Goal: Information Seeking & Learning: Learn about a topic

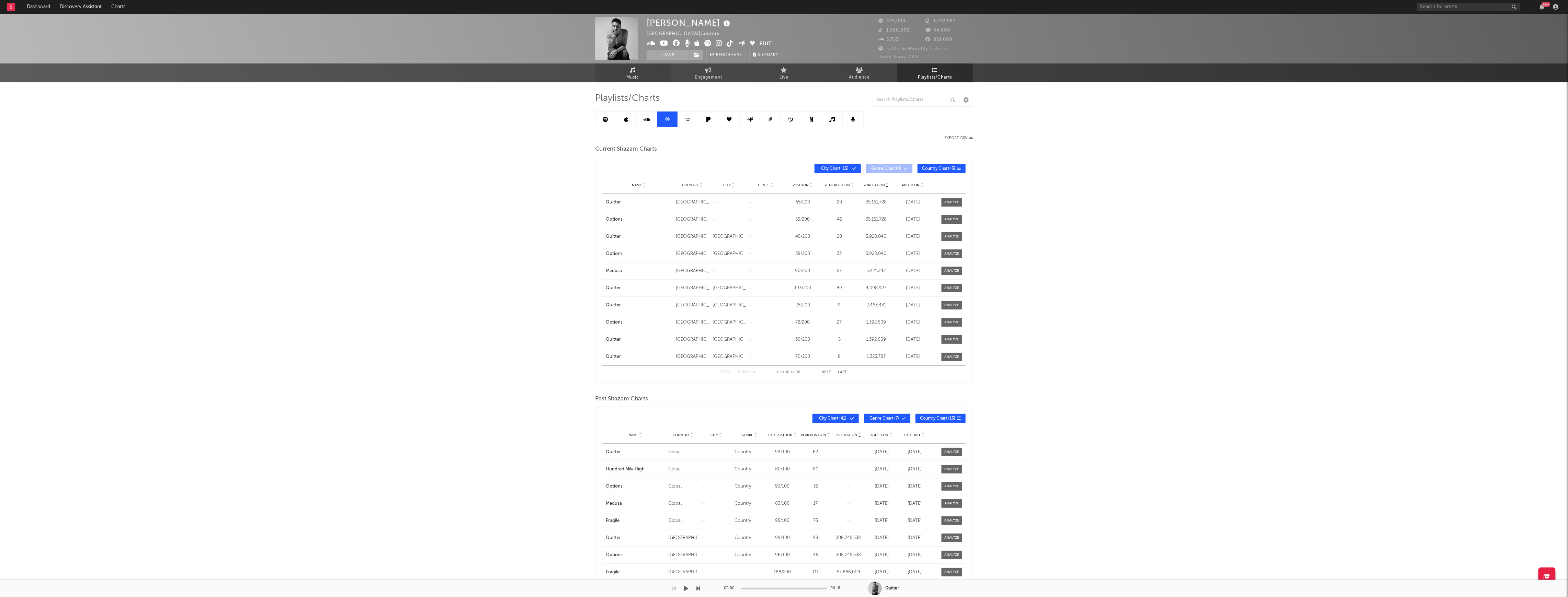
click at [610, 76] on link "Music" at bounding box center [633, 73] width 76 height 19
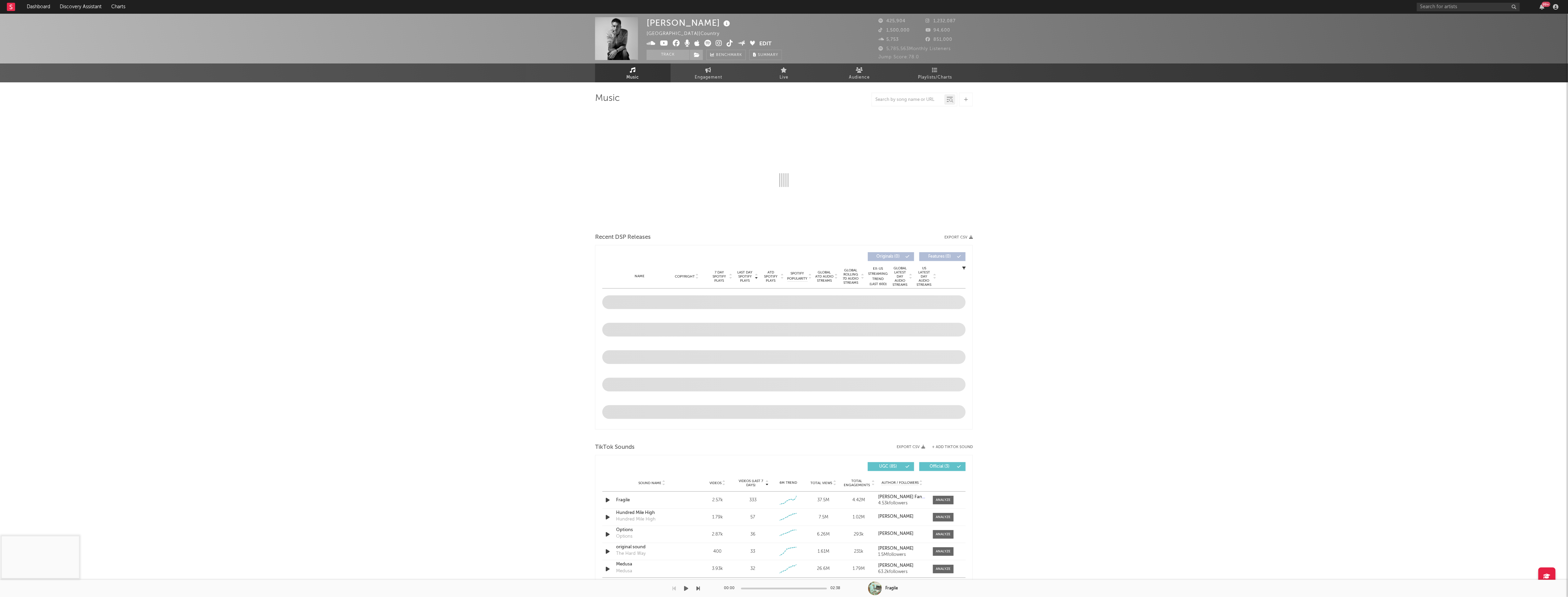
select select "6m"
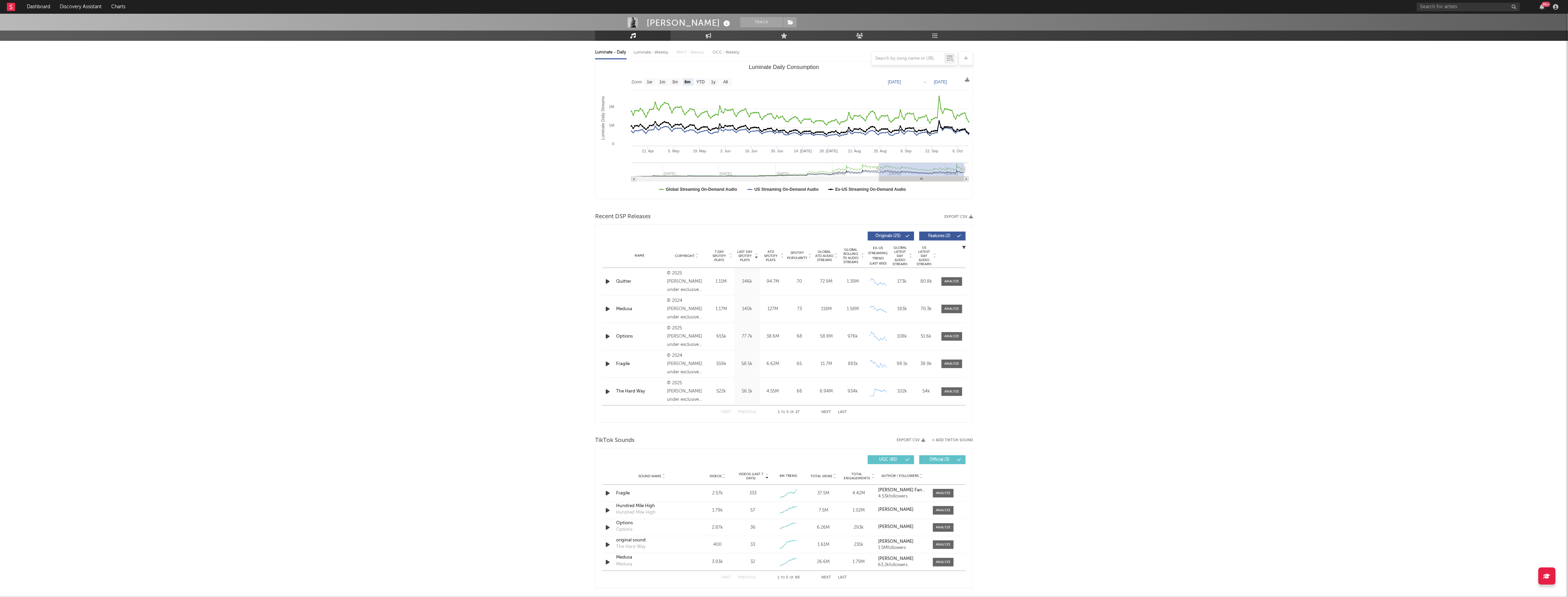
scroll to position [229, 0]
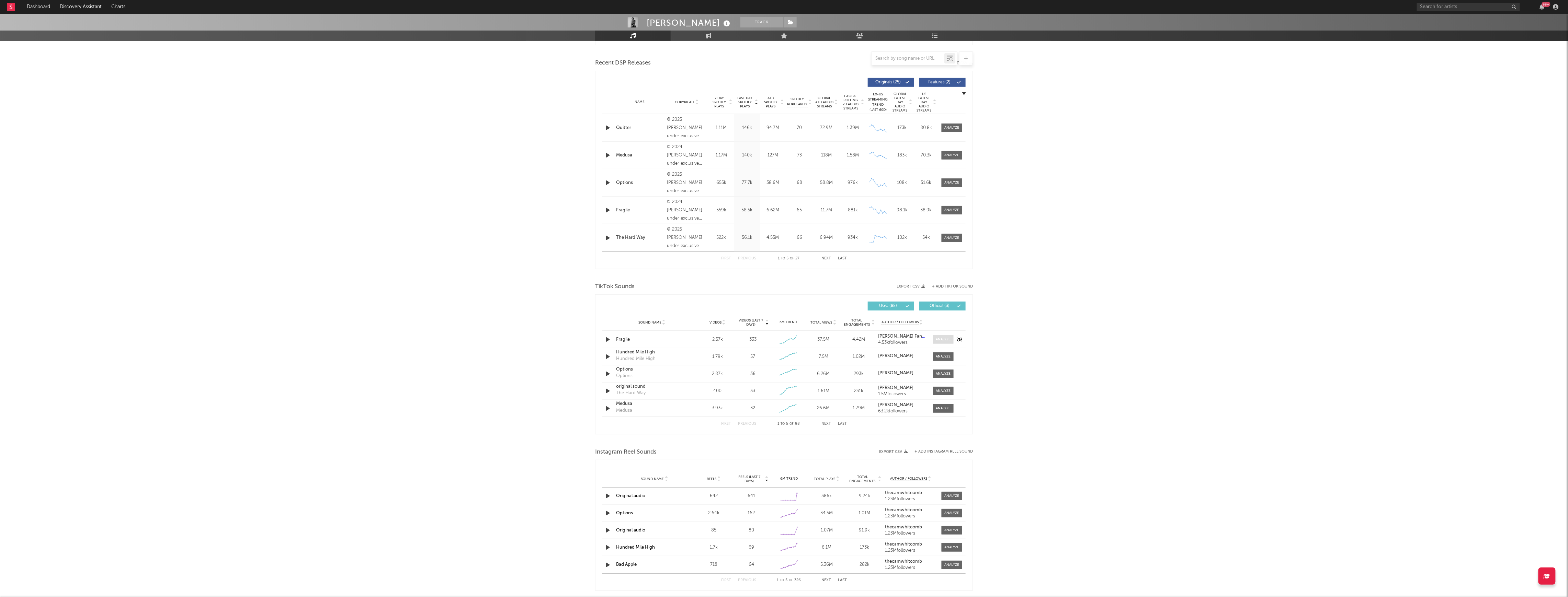
click at [950, 339] on div at bounding box center [943, 340] width 15 height 5
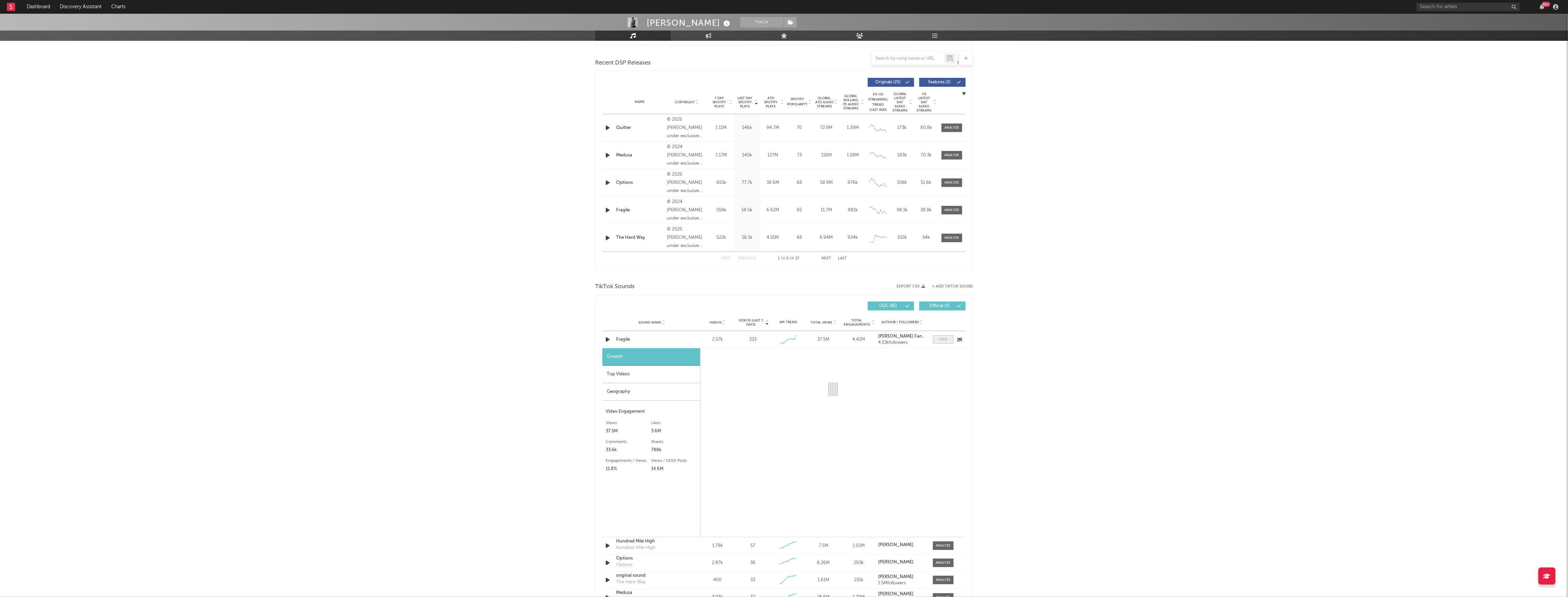
select select "1w"
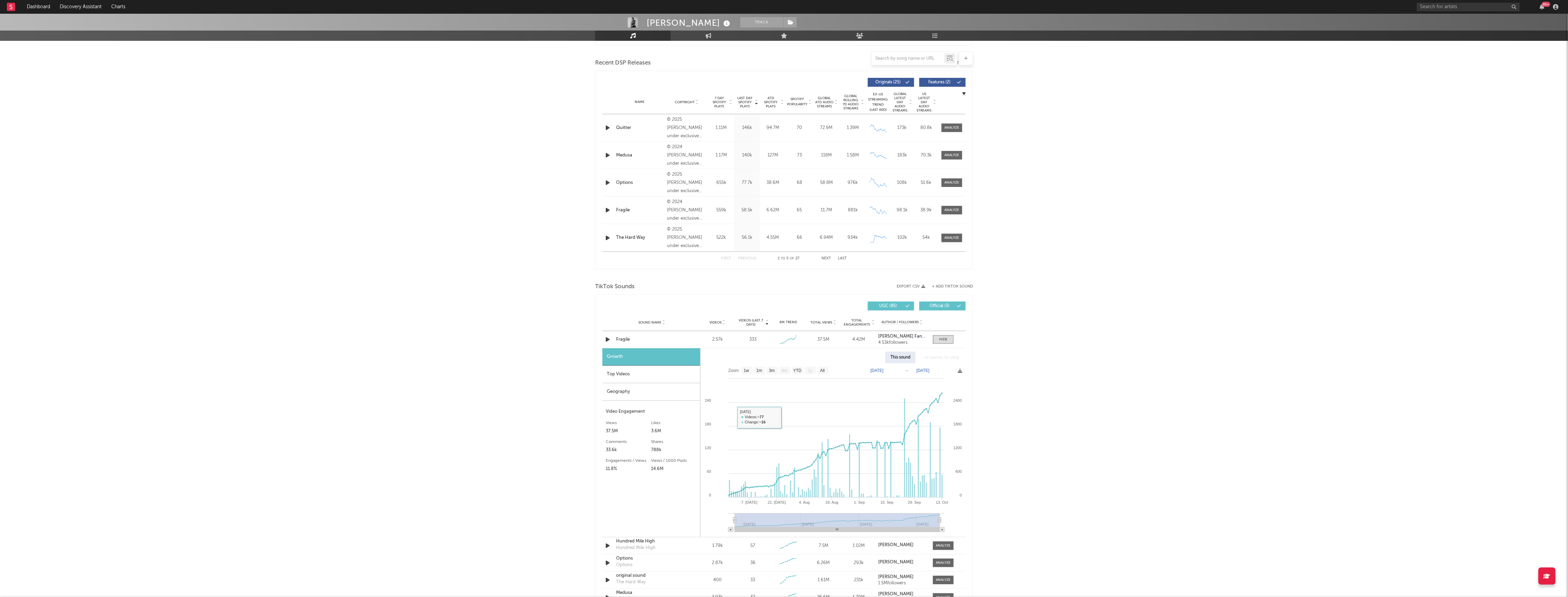
click at [624, 370] on div "Top Videos" at bounding box center [651, 375] width 98 height 18
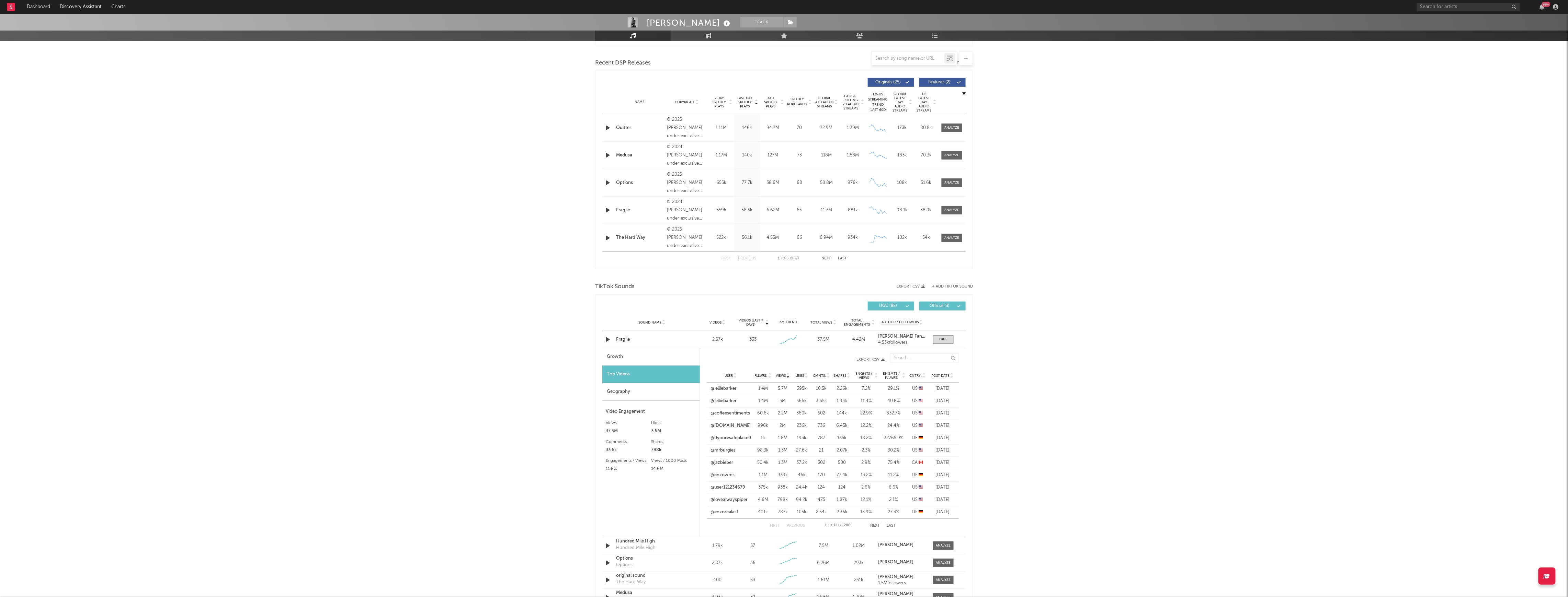
click at [941, 379] on div "User Fllwrs. Views Likes Cmnts. Shares Engmts / Views Engmts / Fllwrs. Cntry. P…" at bounding box center [833, 376] width 252 height 13
click at [941, 373] on div "Post Date" at bounding box center [943, 376] width 26 height 5
click at [731, 389] on link "@lifecontent1" at bounding box center [725, 389] width 28 height 7
click at [735, 450] on link "@darkvibes388" at bounding box center [727, 450] width 32 height 7
click at [730, 476] on link "@mie.np23" at bounding box center [722, 475] width 23 height 7
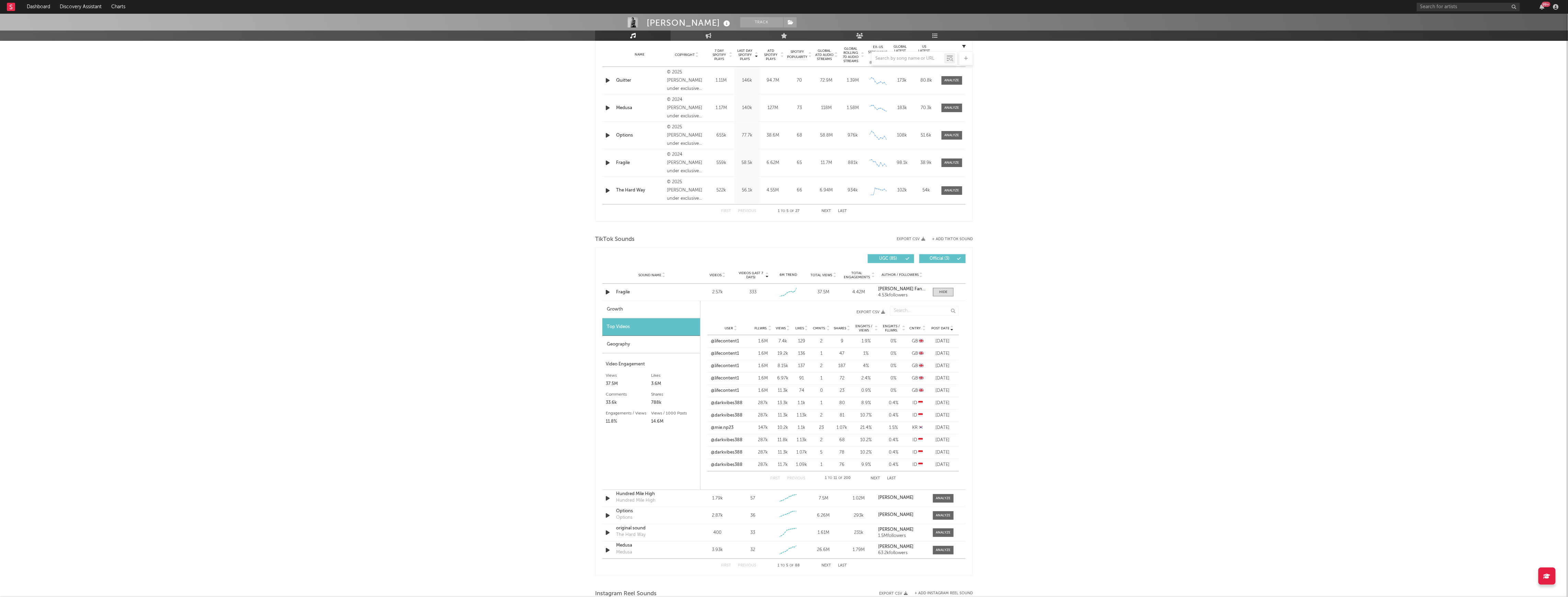
scroll to position [320, 0]
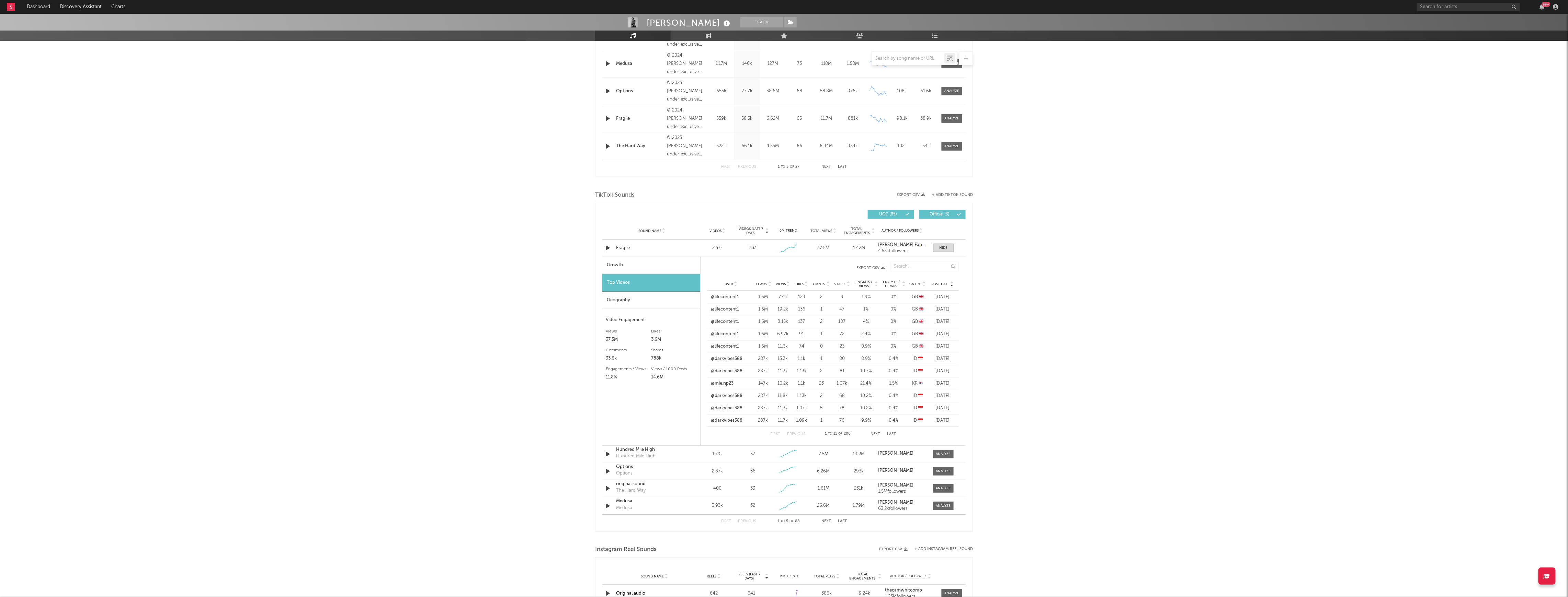
click at [875, 436] on button "Next" at bounding box center [875, 434] width 10 height 4
click at [729, 336] on link "@[PERSON_NAME].lyricssss" at bounding box center [731, 334] width 40 height 7
click at [732, 346] on link "@johnrickalmoite" at bounding box center [728, 346] width 36 height 7
click at [781, 285] on span "Views" at bounding box center [781, 284] width 10 height 4
click at [874, 434] on button "Next" at bounding box center [875, 434] width 10 height 4
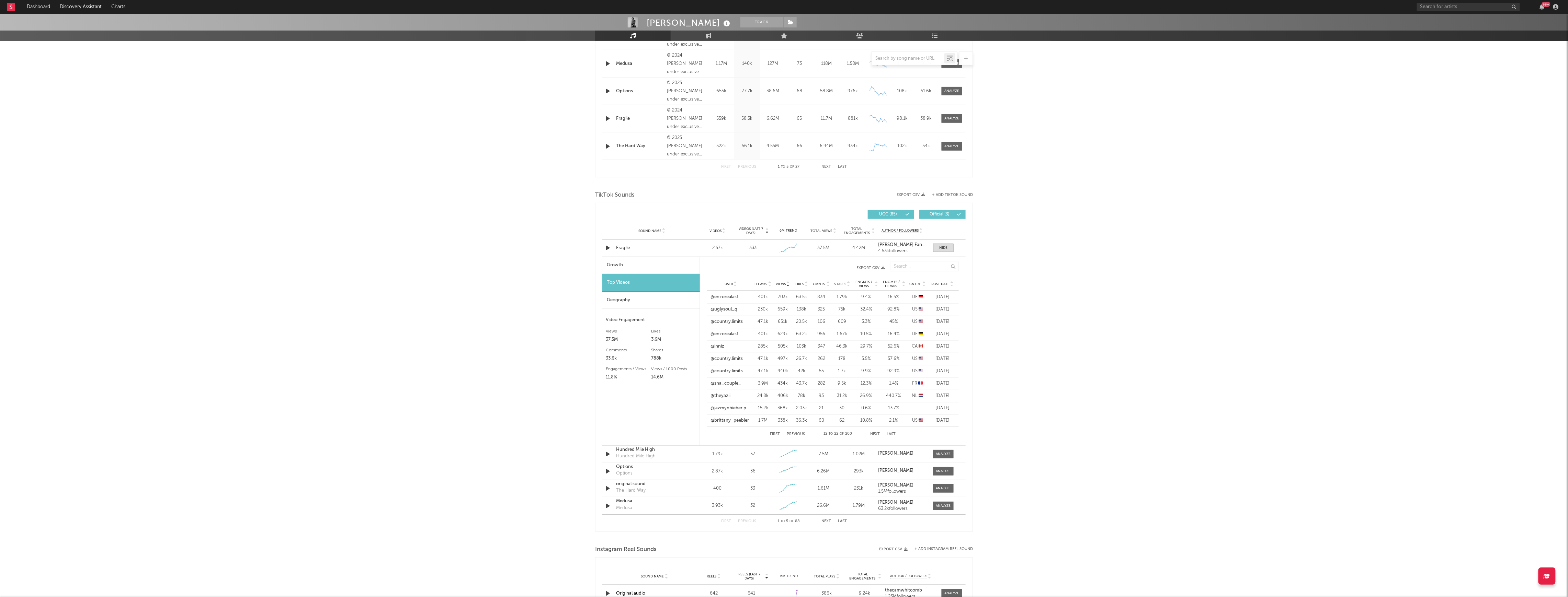
click at [874, 434] on button "Next" at bounding box center [875, 434] width 10 height 4
click at [739, 331] on link "@marcusonthelow" at bounding box center [730, 334] width 39 height 7
click at [874, 434] on button "Next" at bounding box center [875, 434] width 10 height 4
click at [874, 436] on button "Next" at bounding box center [875, 434] width 10 height 4
click at [678, 249] on div "Fragile" at bounding box center [652, 247] width 72 height 7
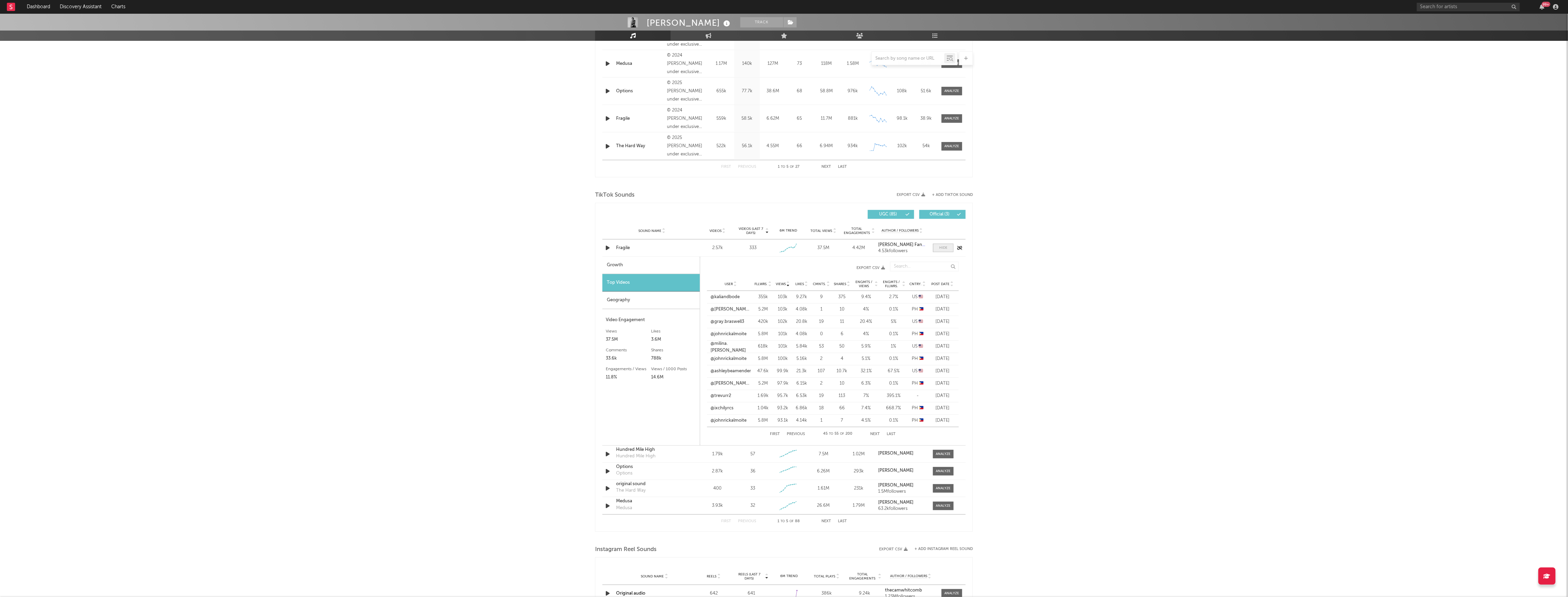
click at [948, 249] on span at bounding box center [943, 248] width 21 height 9
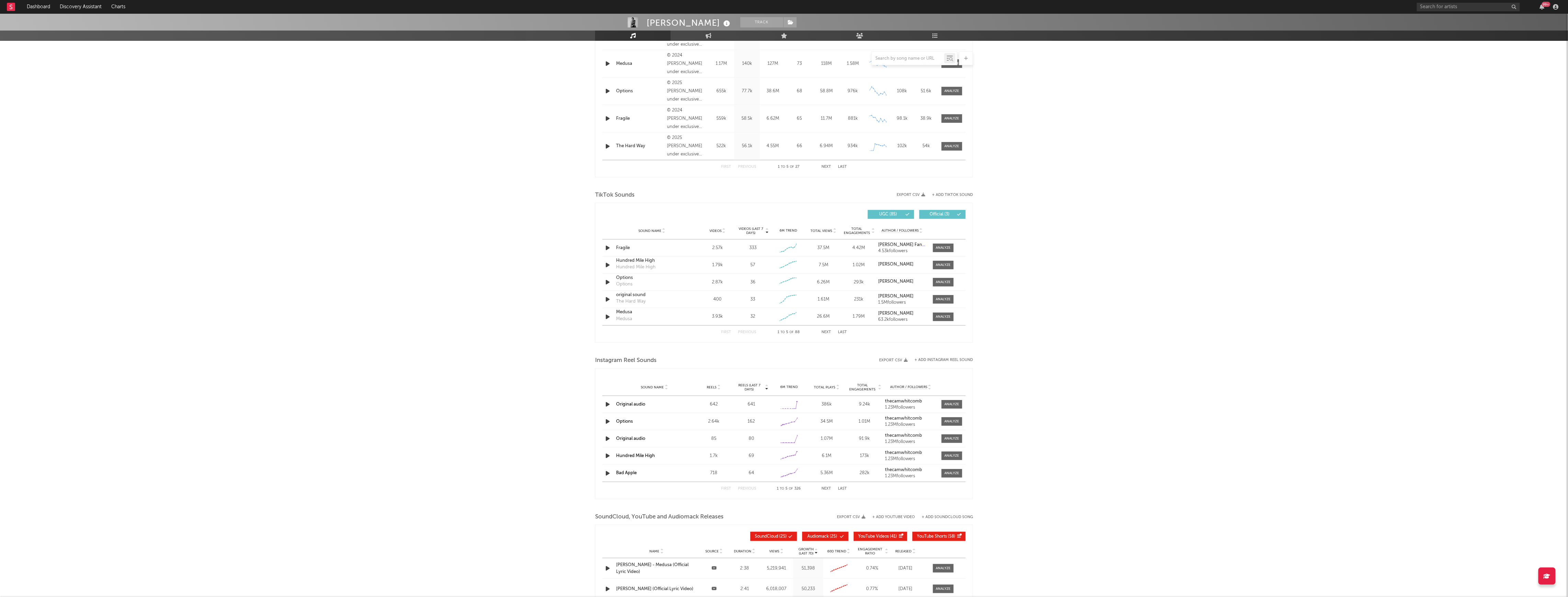
click at [825, 332] on button "Next" at bounding box center [826, 332] width 10 height 4
click at [749, 330] on div "First Previous 6 to 10 of 88 Next Last" at bounding box center [784, 332] width 126 height 13
click at [606, 405] on icon "button" at bounding box center [608, 405] width 7 height 9
click at [954, 404] on div at bounding box center [952, 405] width 15 height 5
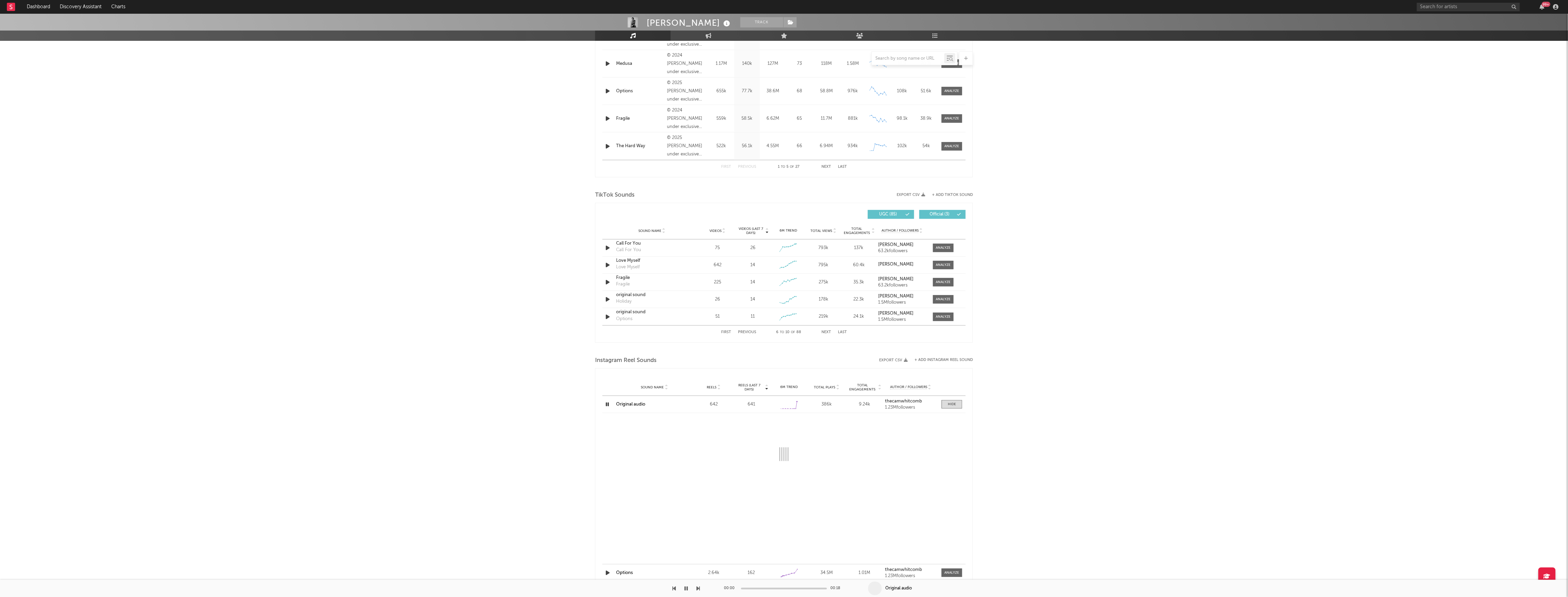
select select "1w"
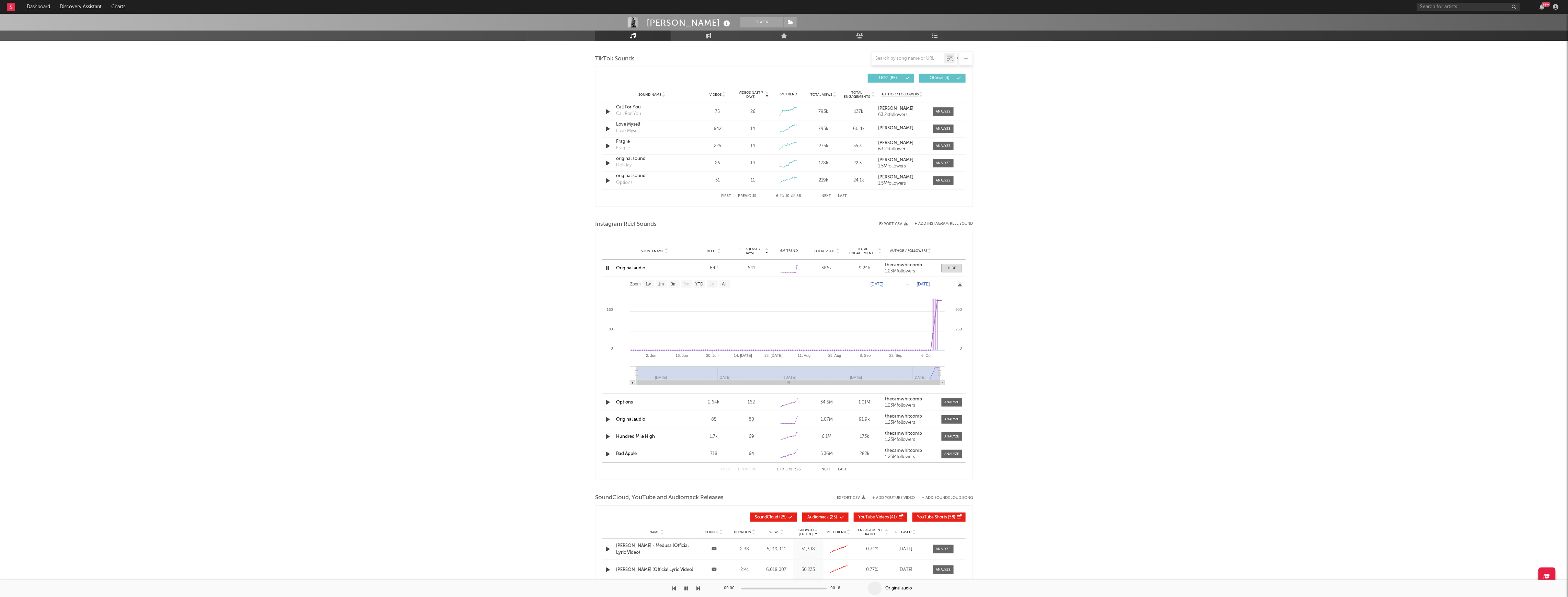
scroll to position [458, 0]
click at [911, 264] on strong "thecamwhitcomb" at bounding box center [904, 264] width 37 height 4
click at [606, 404] on icon "button" at bounding box center [608, 401] width 7 height 9
click at [606, 404] on icon "button" at bounding box center [607, 401] width 7 height 9
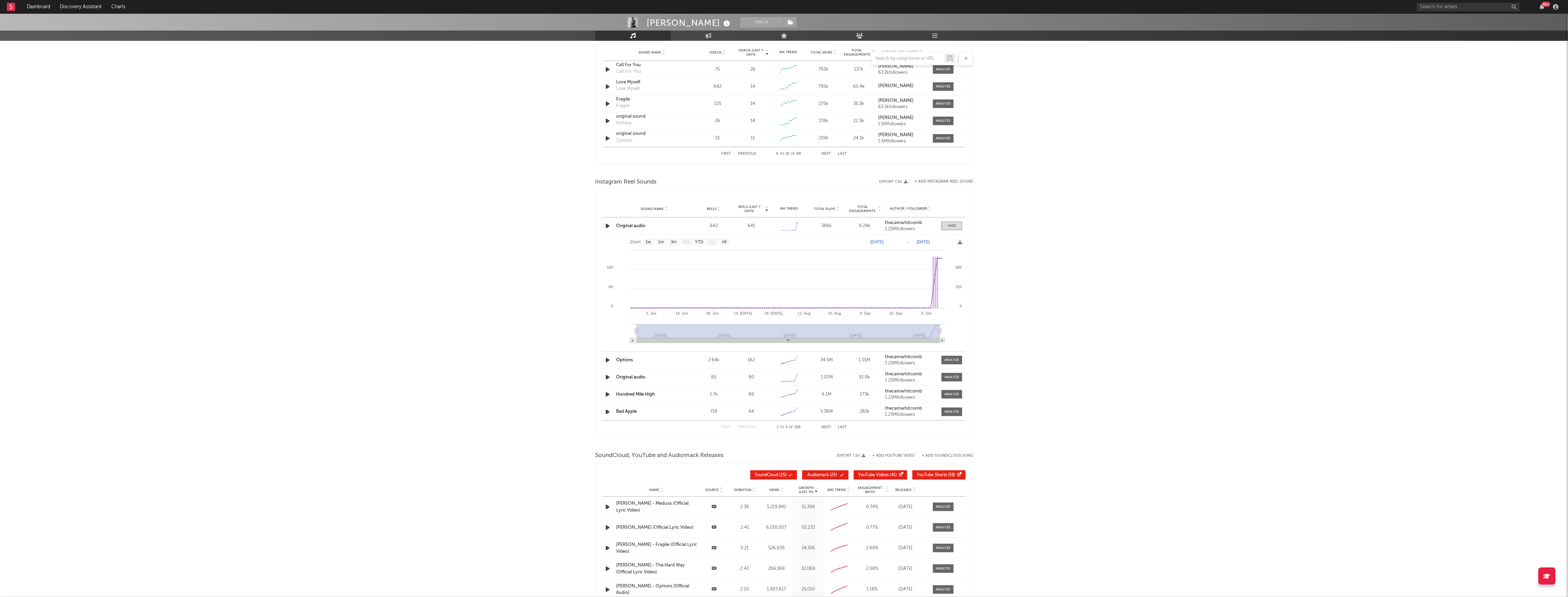
scroll to position [571, 0]
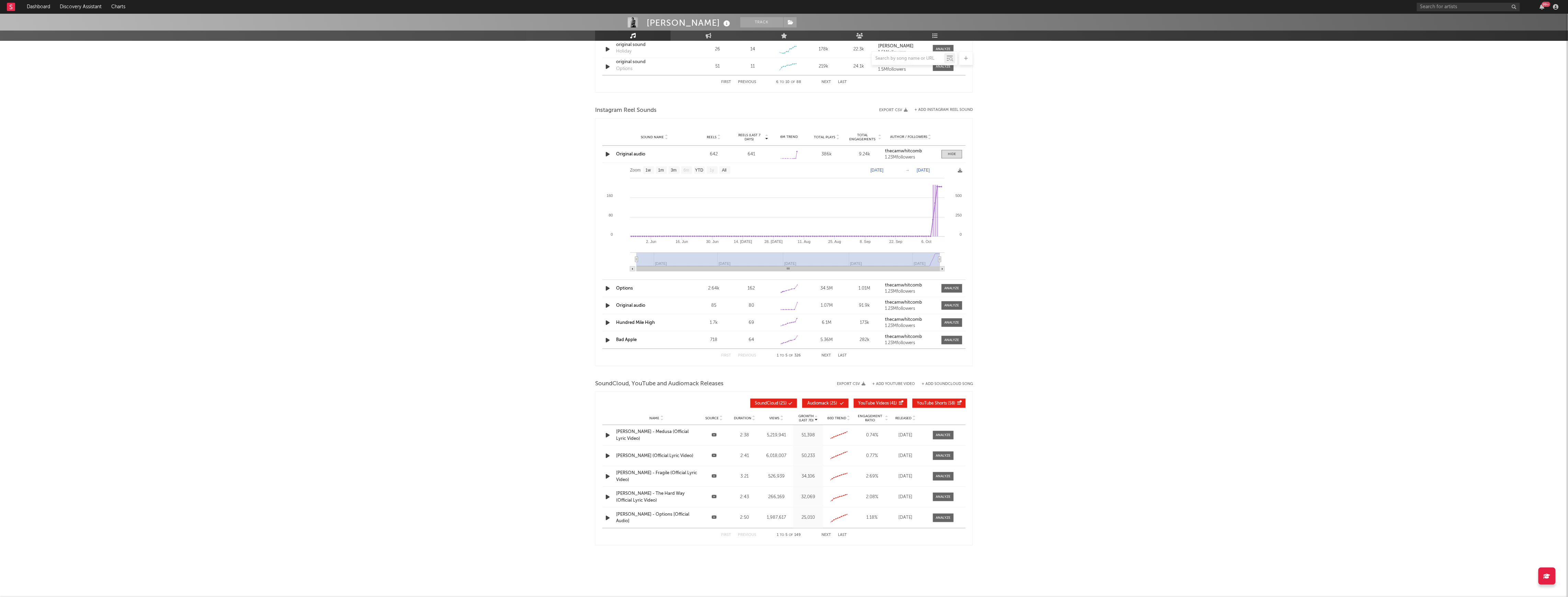
click at [833, 419] on span "60D Trend" at bounding box center [836, 418] width 19 height 4
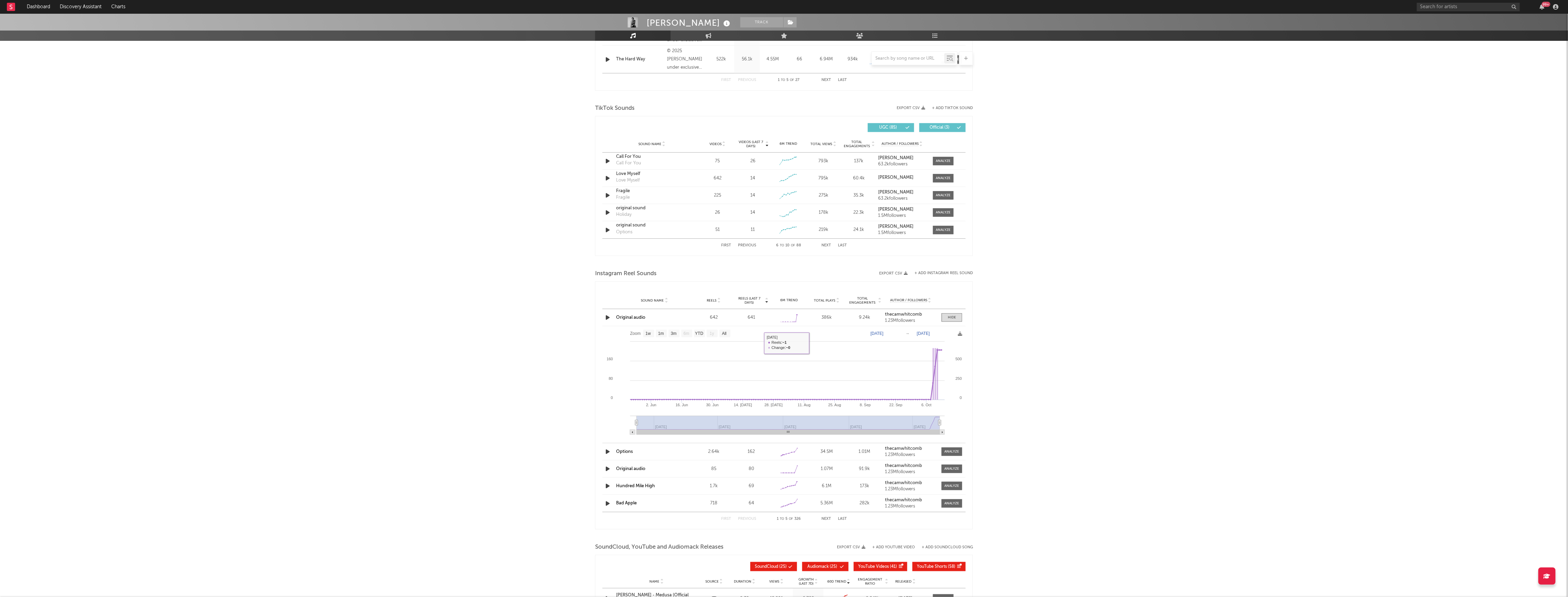
scroll to position [389, 0]
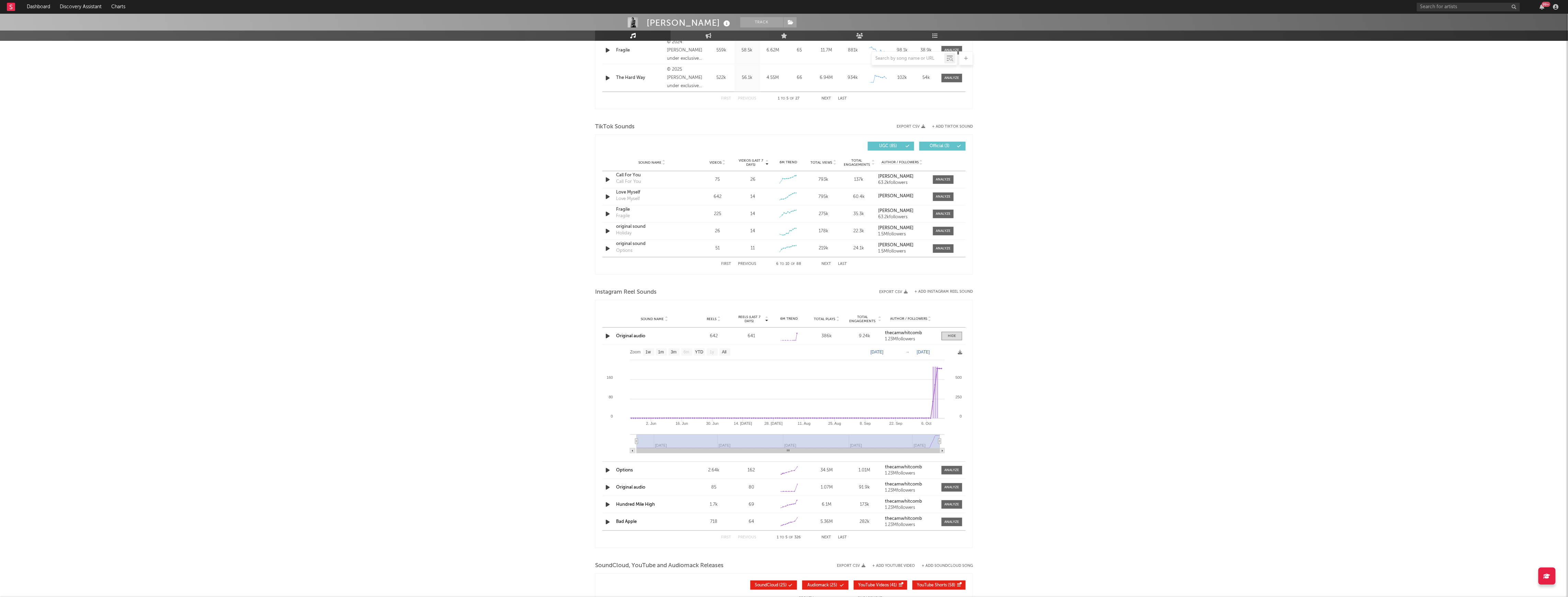
click at [790, 164] on div "6M Trend" at bounding box center [788, 163] width 32 height 5
click at [1490, 7] on input "text" at bounding box center [1468, 7] width 103 height 9
type input "rainbow kitten"
click at [1470, 20] on div "Rainbow Kitten Surprise" at bounding box center [1479, 20] width 76 height 8
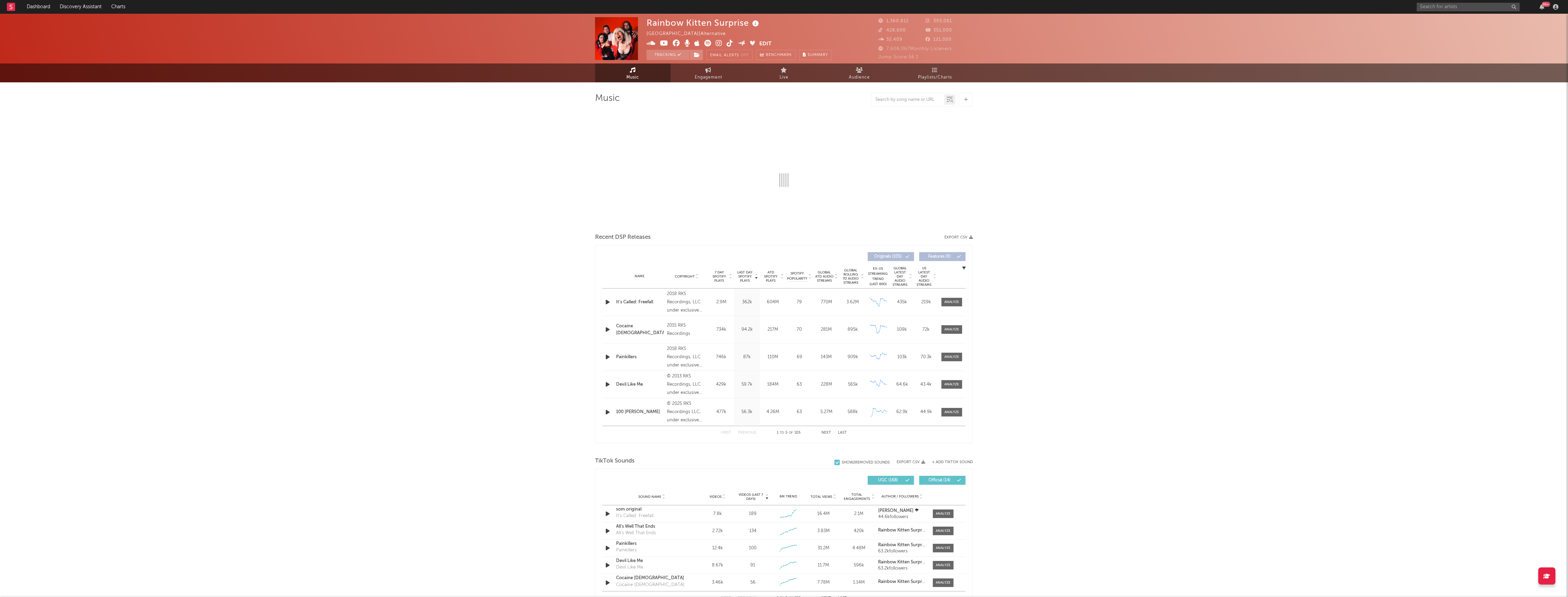
select select "6m"
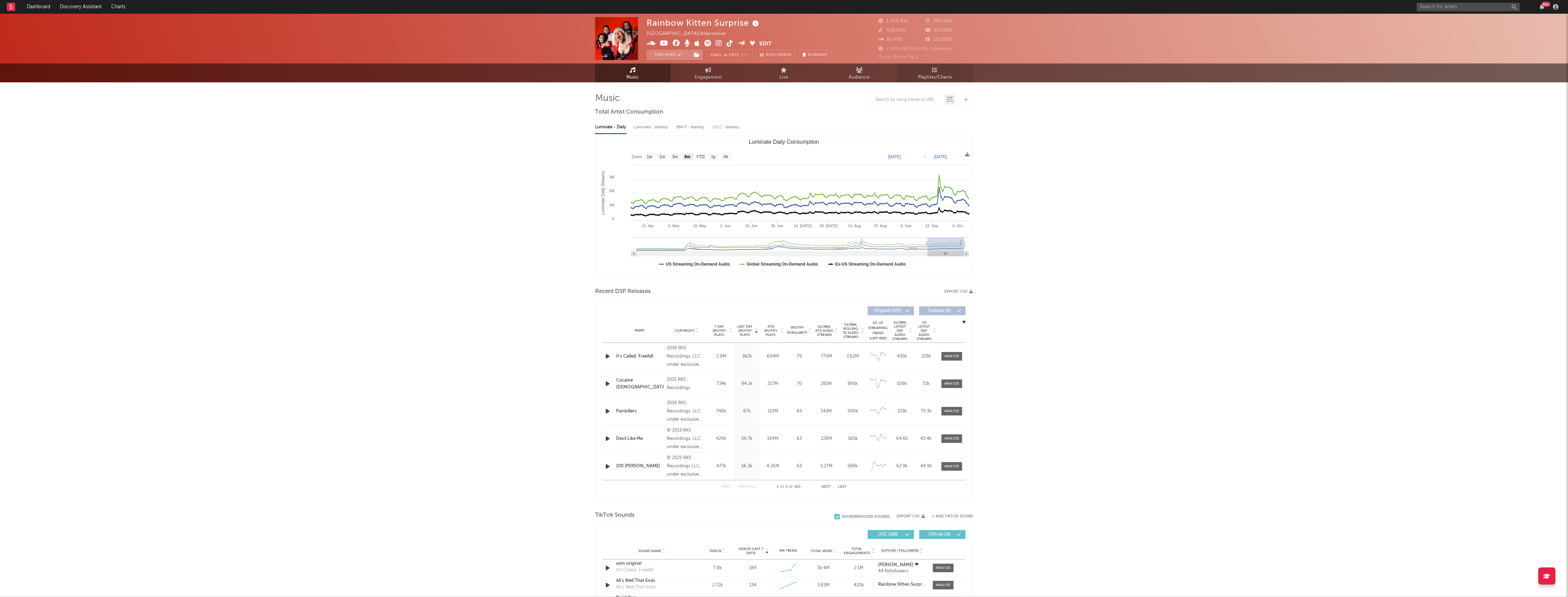
click at [943, 76] on span "Playlists/Charts" at bounding box center [935, 77] width 34 height 8
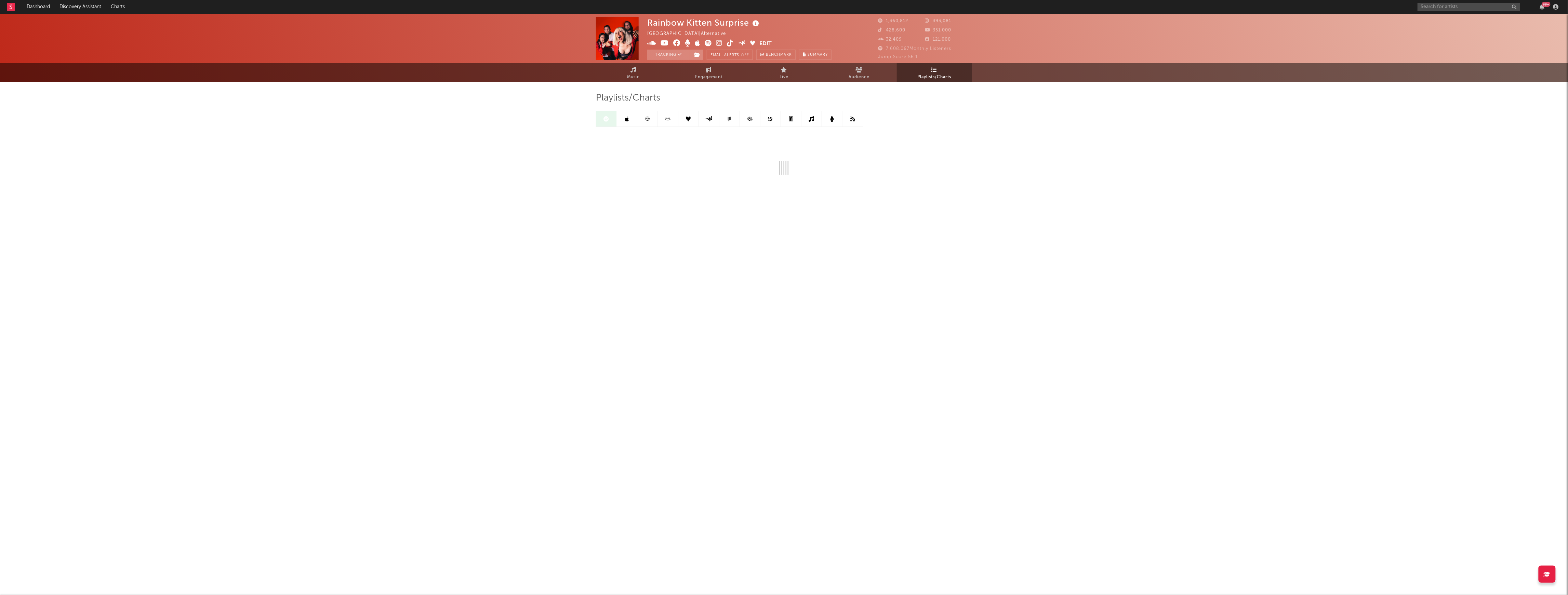
click at [657, 114] on link at bounding box center [648, 119] width 21 height 15
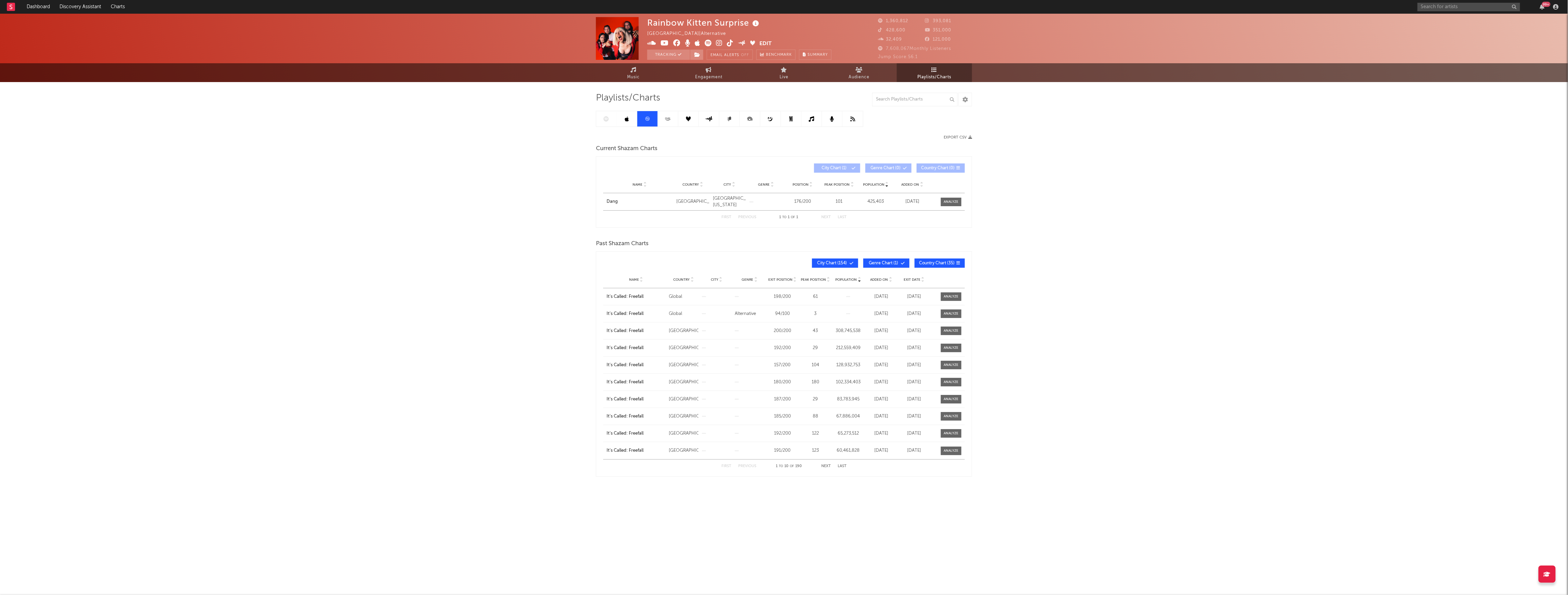
click at [612, 121] on div at bounding box center [729, 119] width 267 height 16
click at [623, 121] on link at bounding box center [627, 119] width 21 height 15
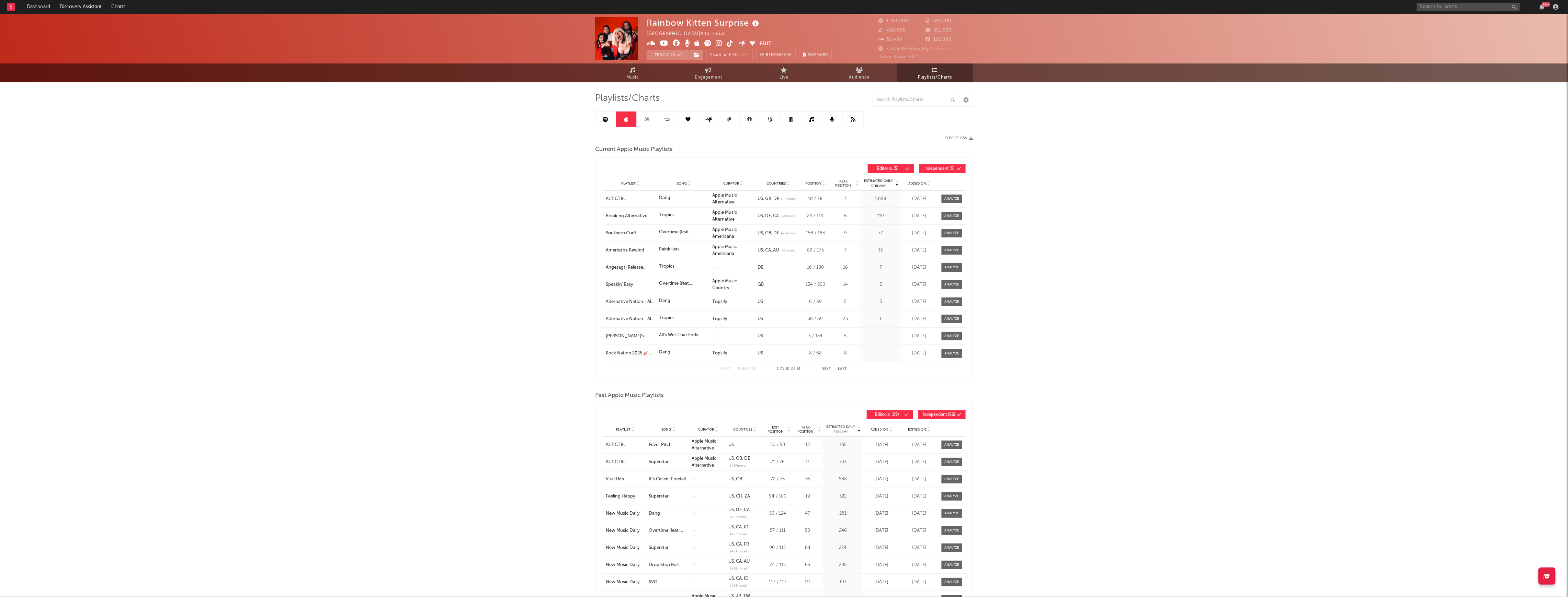
click at [611, 124] on link at bounding box center [606, 119] width 21 height 15
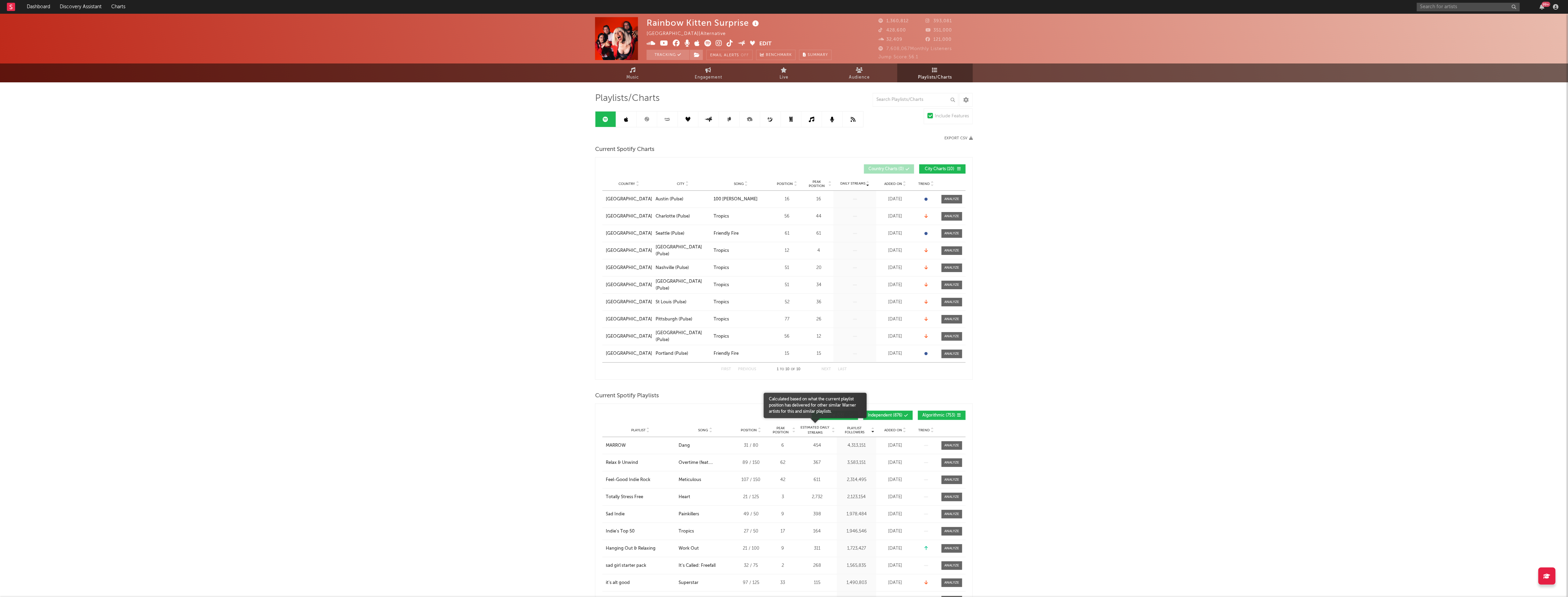
click at [822, 433] on span "Estimated Daily Streams" at bounding box center [815, 430] width 32 height 10
click at [848, 433] on span "Playlist Followers" at bounding box center [855, 430] width 32 height 8
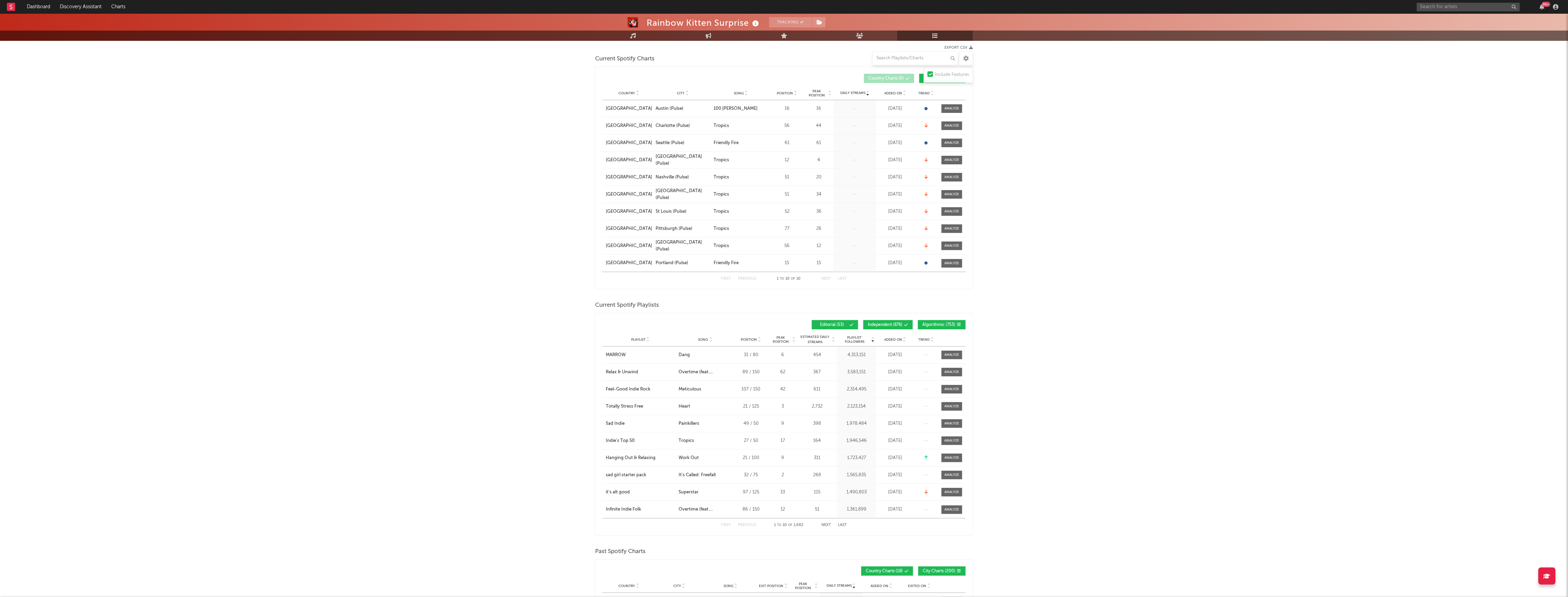
scroll to position [91, 0]
click at [826, 523] on button "Next" at bounding box center [826, 524] width 10 height 4
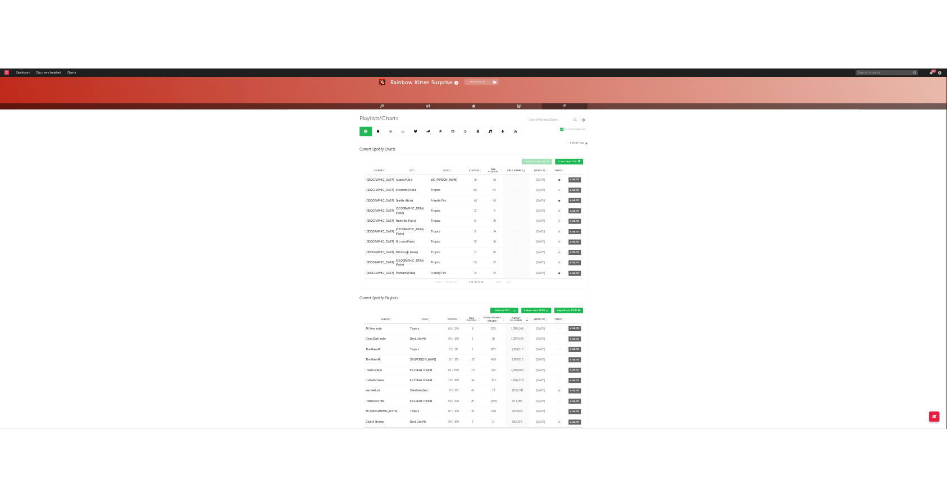
scroll to position [0, 0]
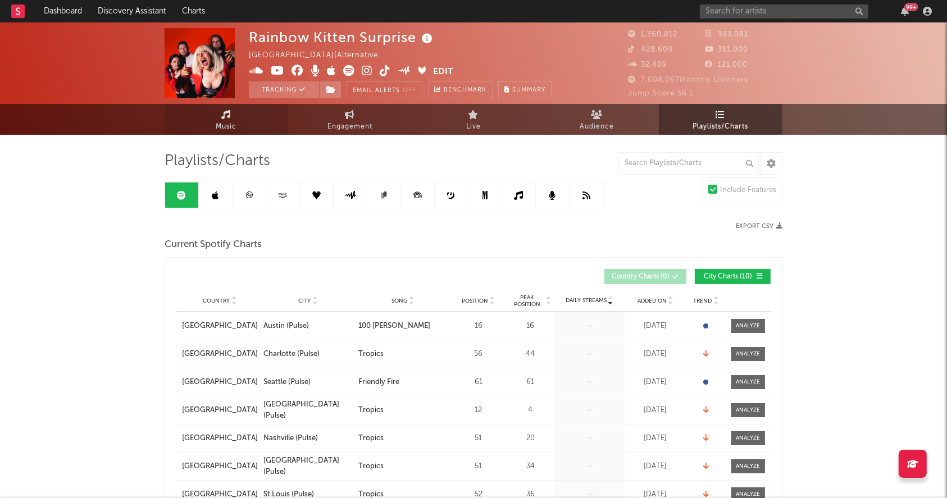
click at [216, 125] on span "Music" at bounding box center [226, 126] width 21 height 13
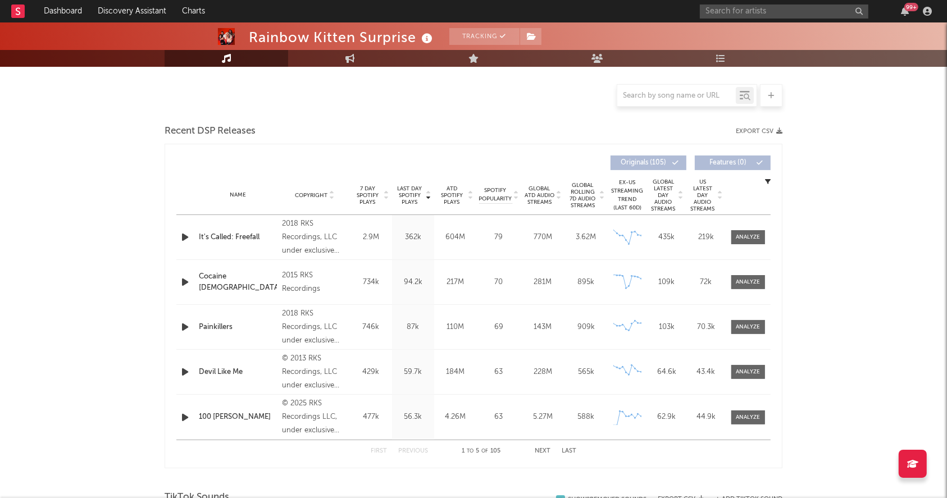
select select "6m"
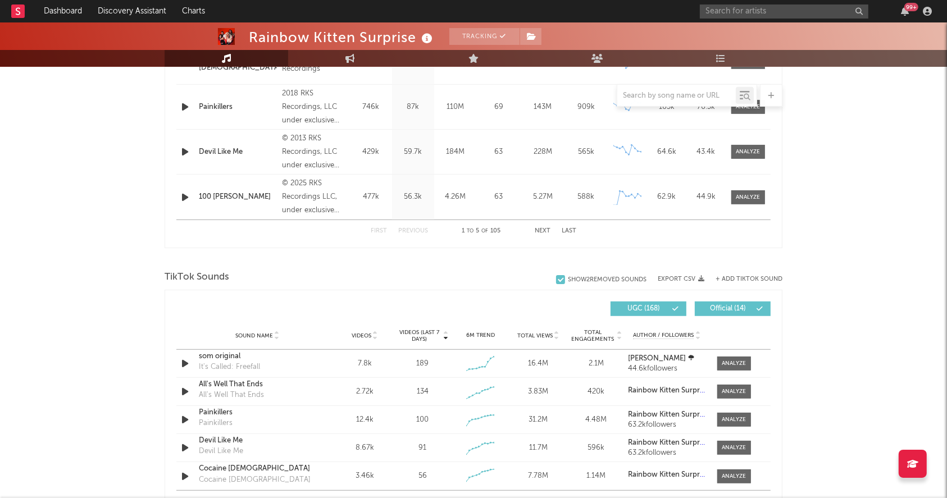
scroll to position [563, 0]
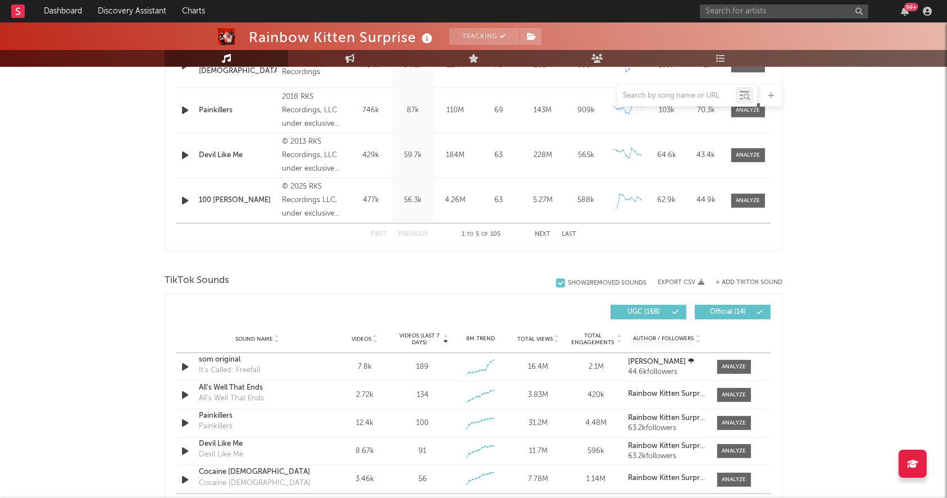
click at [481, 339] on div "6M Trend" at bounding box center [480, 339] width 52 height 8
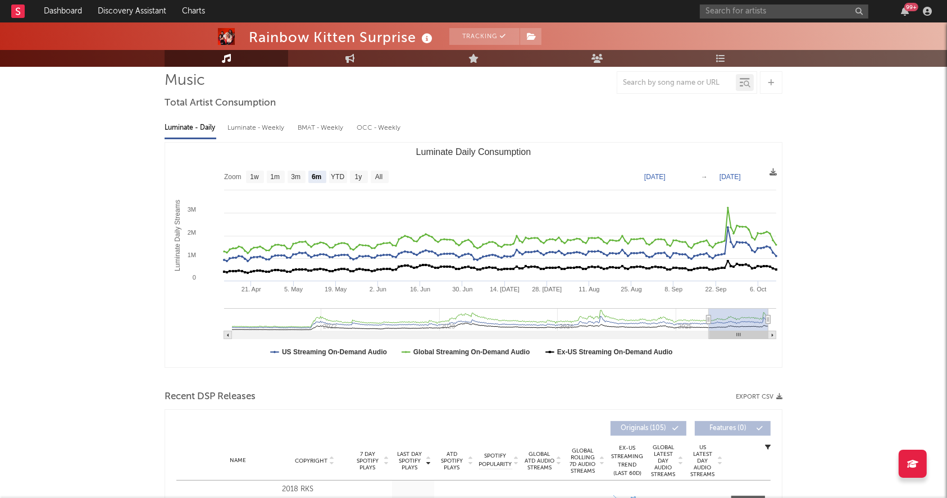
scroll to position [0, 0]
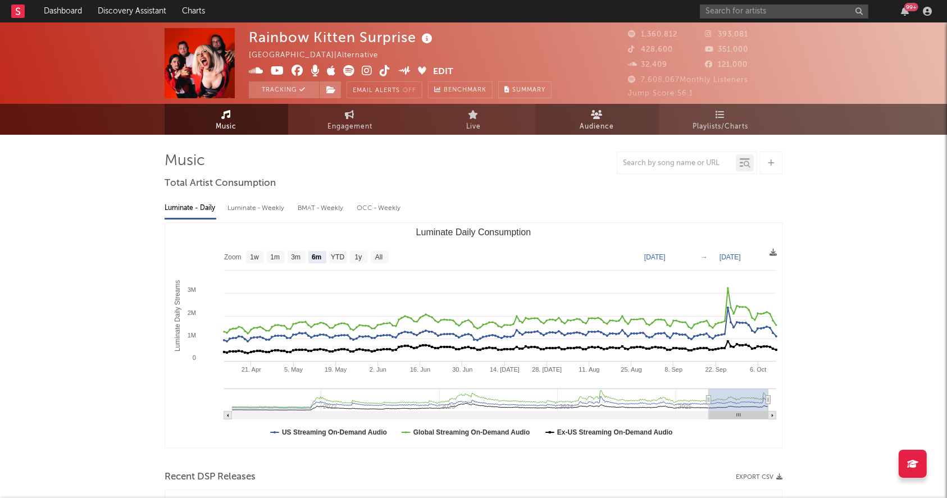
click at [572, 127] on link "Audience" at bounding box center [597, 119] width 124 height 31
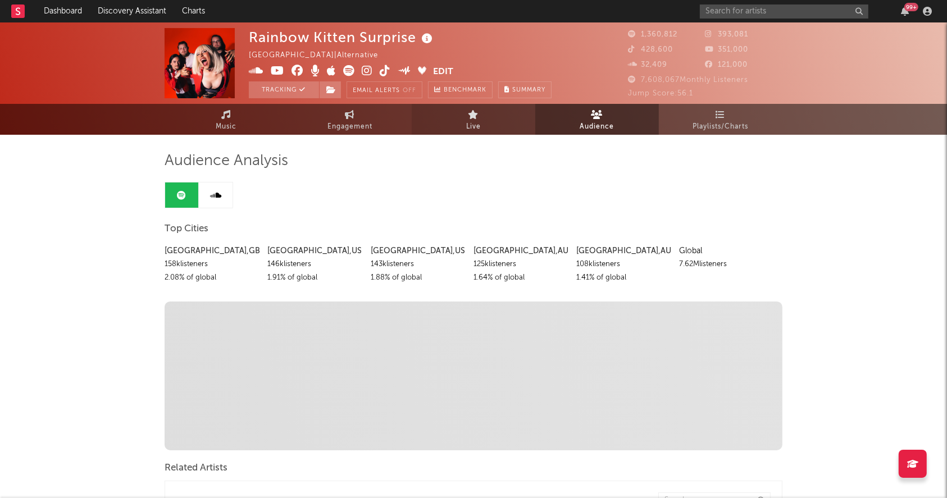
click at [486, 116] on link "Live" at bounding box center [474, 119] width 124 height 31
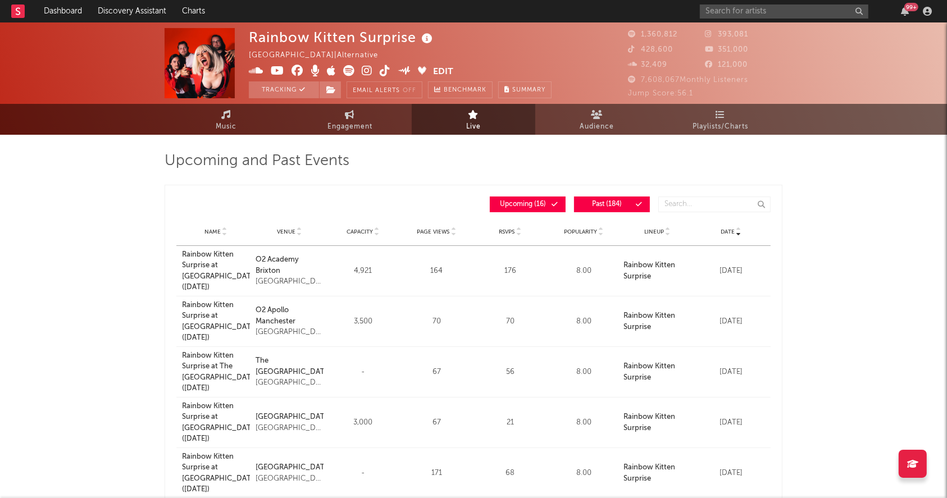
click at [363, 237] on div "Name Venue Capacity Page Views RSVPs Popularity Lineup Date" at bounding box center [473, 232] width 594 height 28
click at [361, 227] on div "Capacity" at bounding box center [363, 231] width 68 height 8
